Goal: Find specific page/section: Find specific page/section

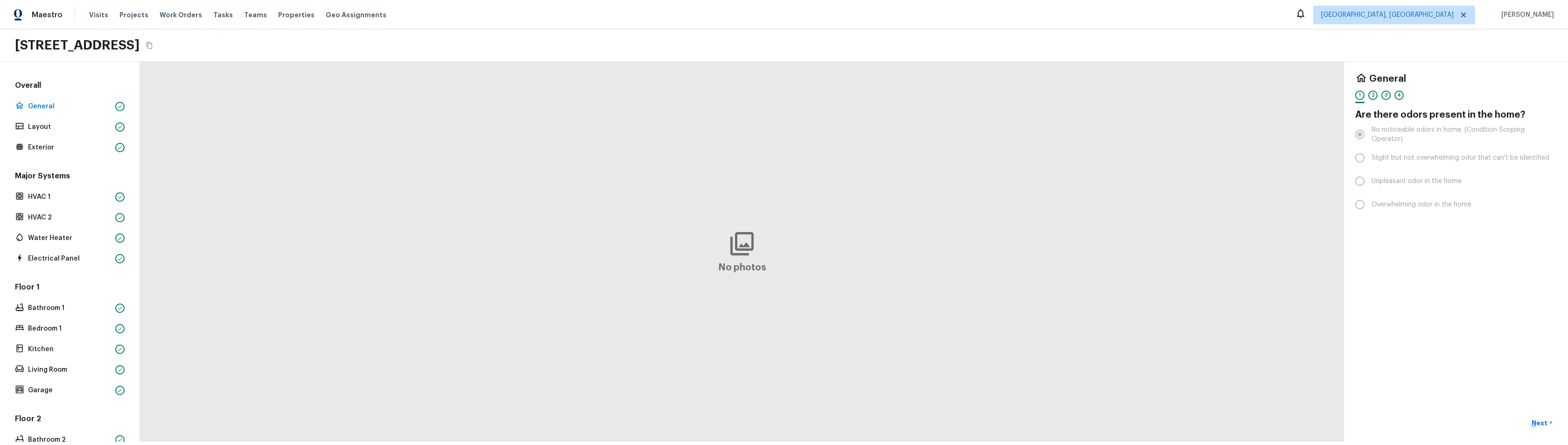
click at [74, 208] on div "Major Systems HVAC 1 HVAC 2 Water Heater Electrical Panel" at bounding box center [69, 218] width 113 height 94
click at [68, 204] on div "Major Systems HVAC 1 HVAC 2 Water Heater Electrical Panel" at bounding box center [69, 218] width 113 height 94
click at [37, 196] on p "HVAC 1" at bounding box center [69, 197] width 83 height 9
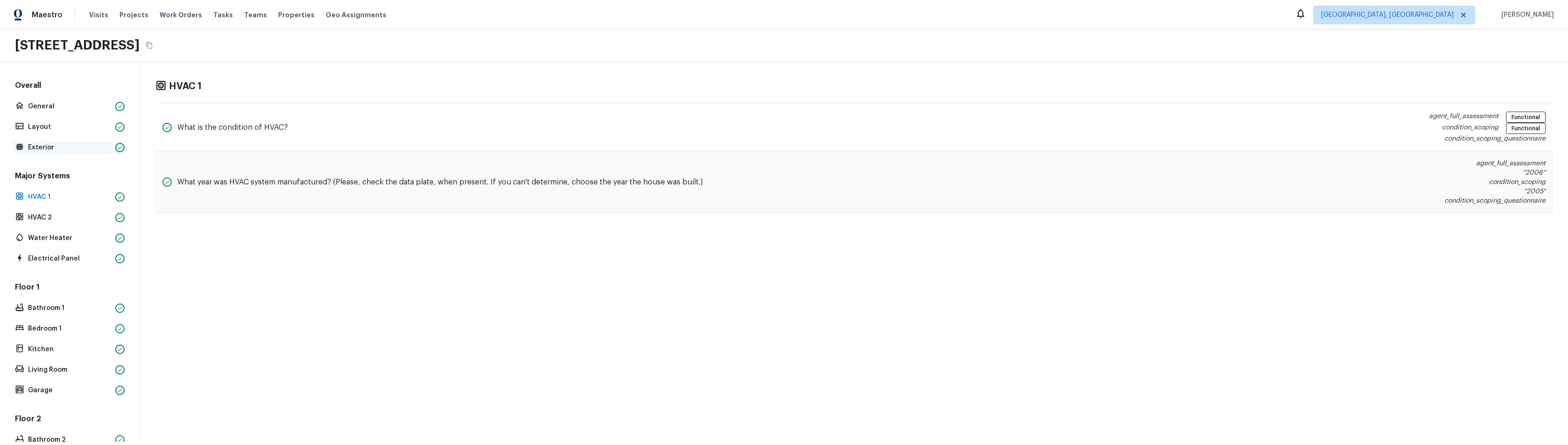
drag, startPoint x: 53, startPoint y: 155, endPoint x: 54, endPoint y: 150, distance: 5.1
click at [53, 155] on div "Overall General Layout Exterior Major Systems HVAC 1 HVAC 2 Water Heater Electr…" at bounding box center [69, 335] width 113 height 510
click at [55, 149] on p "Exterior" at bounding box center [69, 147] width 83 height 9
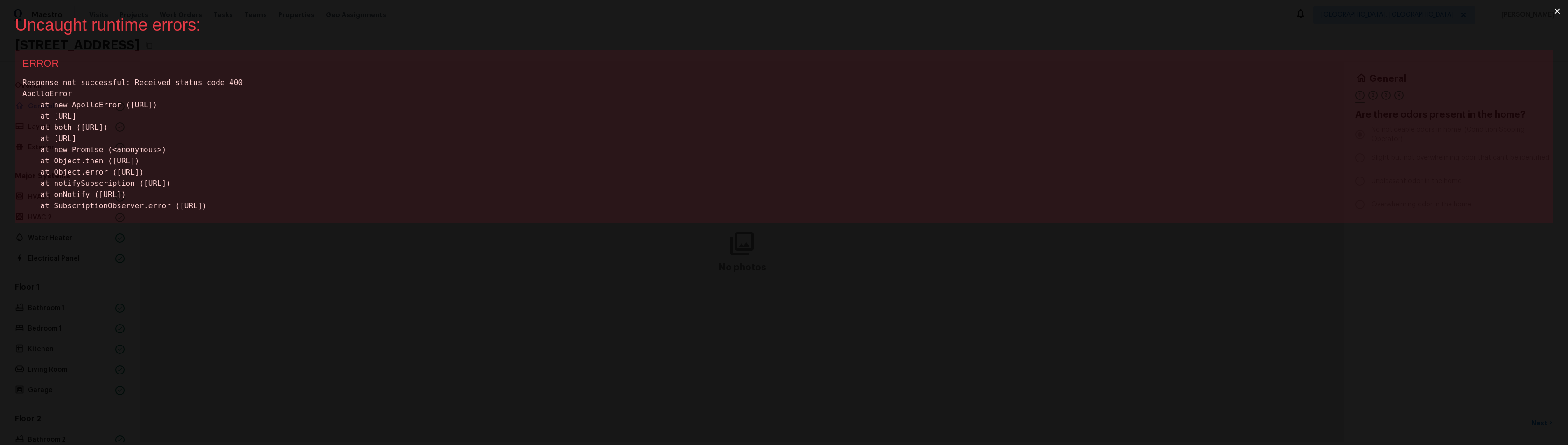
click at [1554, 11] on button "×" at bounding box center [1557, 11] width 21 height 22
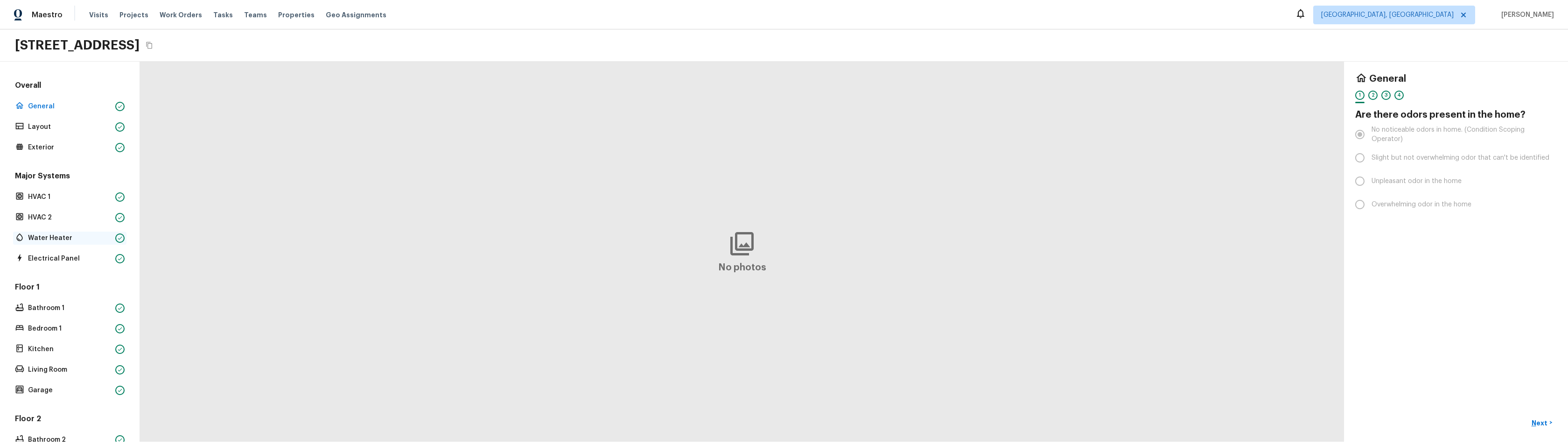
click at [51, 235] on p "Water Heater" at bounding box center [69, 238] width 83 height 9
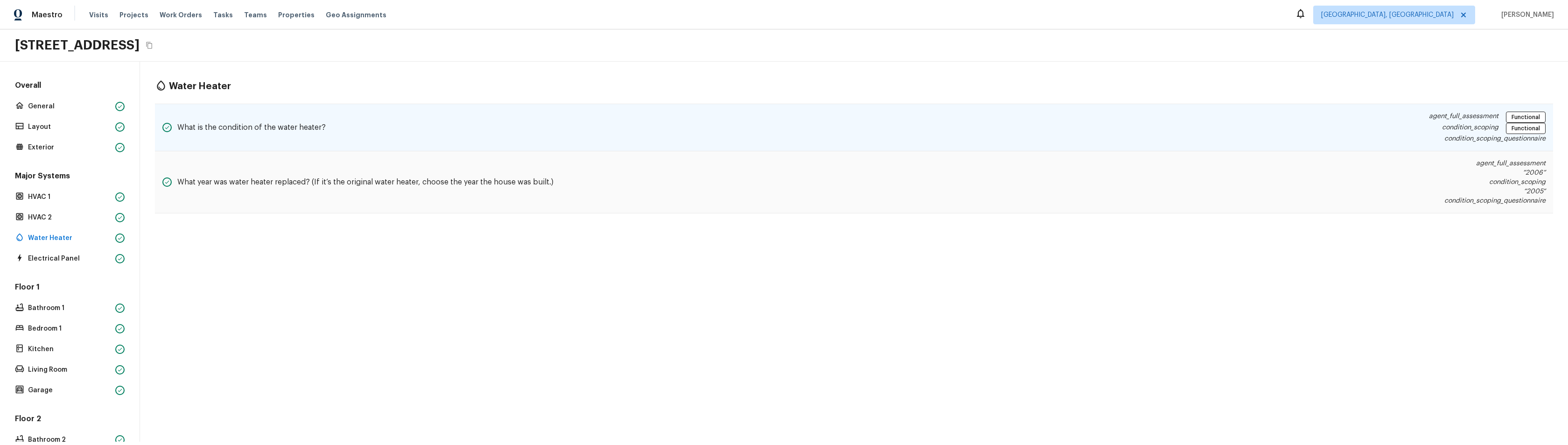
click at [389, 121] on div "What is the condition of the water heater? agent_full_assessment Functional con…" at bounding box center [854, 127] width 1398 height 48
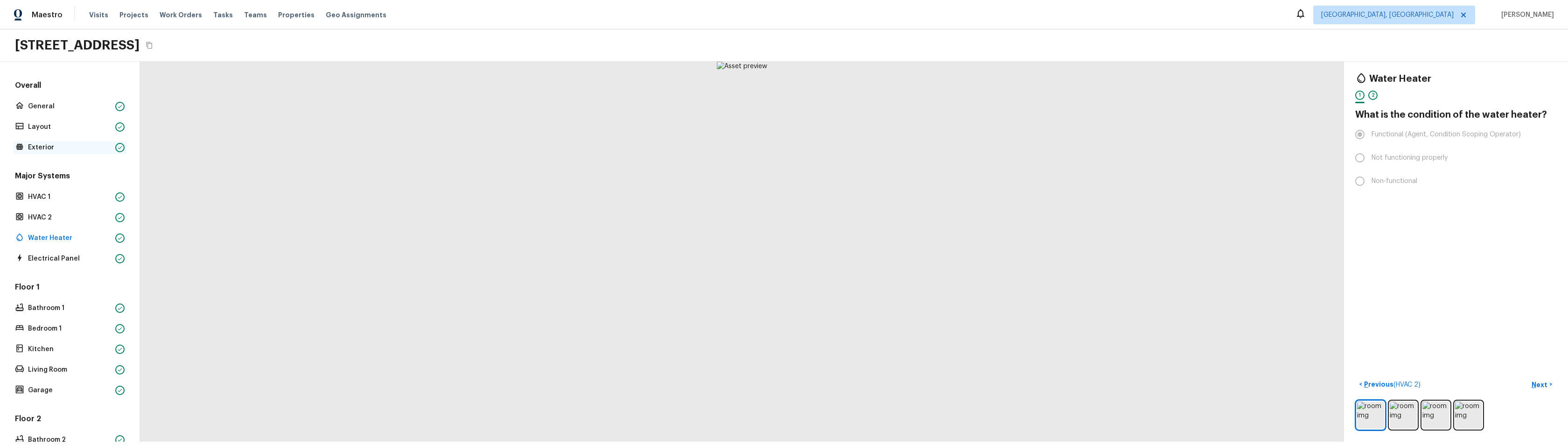
drag, startPoint x: 36, startPoint y: 147, endPoint x: 83, endPoint y: 143, distance: 47.2
click at [36, 147] on p "Exterior" at bounding box center [69, 147] width 83 height 9
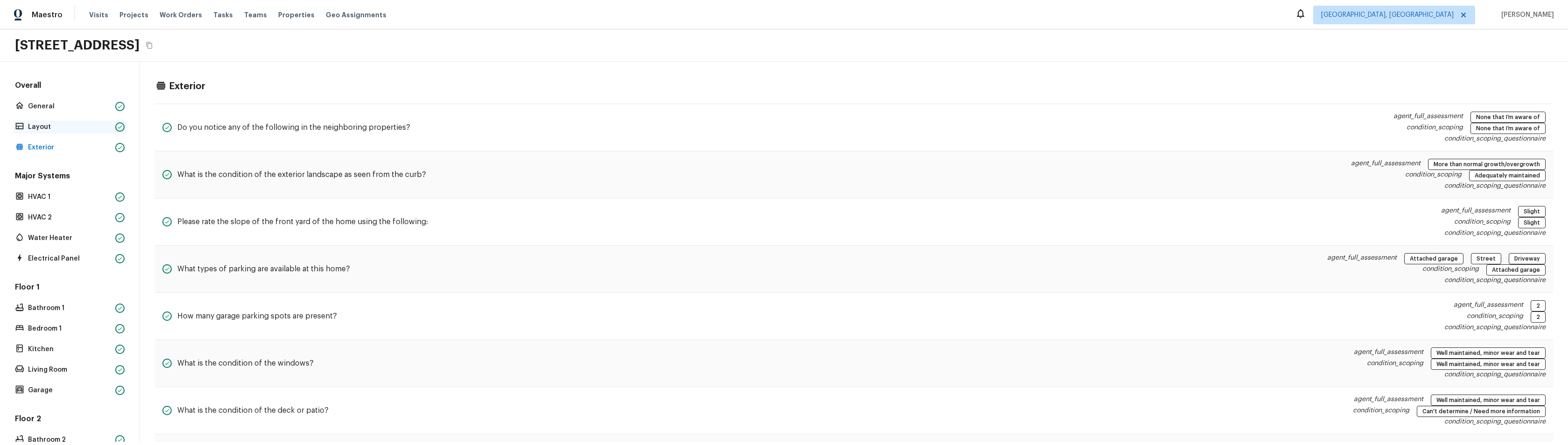
click at [64, 125] on p "Layout" at bounding box center [69, 127] width 83 height 9
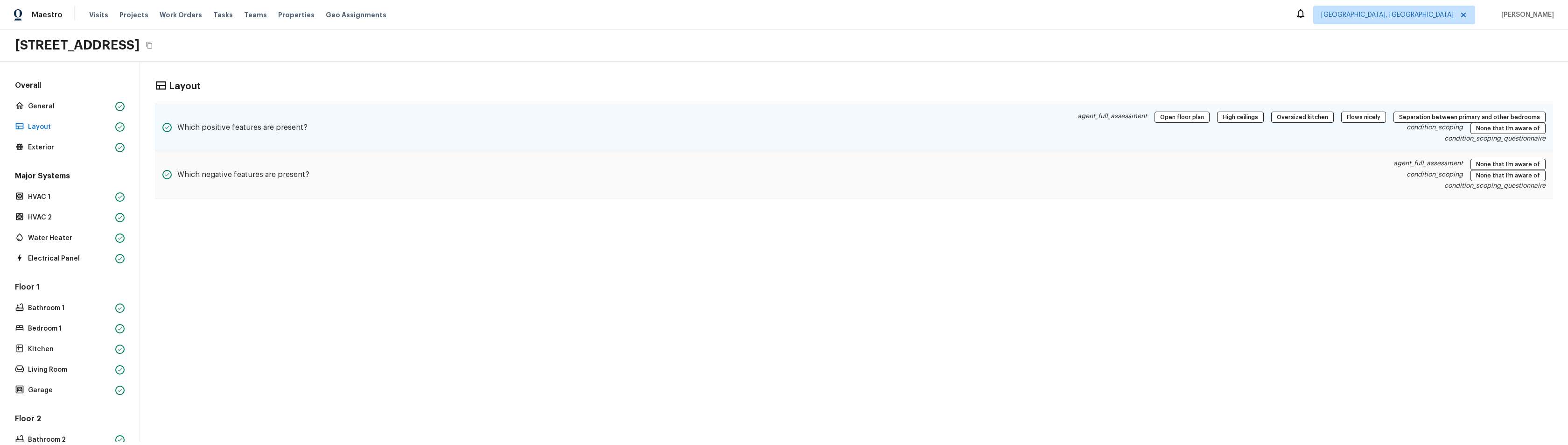
click at [503, 142] on div "Which positive features are present? agent_full_assessment Open floor plan High…" at bounding box center [854, 127] width 1398 height 48
